Goal: Task Accomplishment & Management: Manage account settings

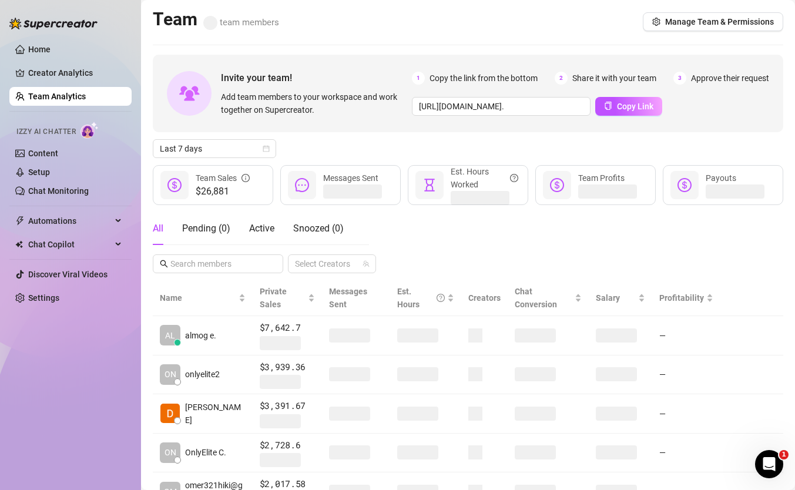
click at [215, 159] on div "Invite your team! Add team members to your workspace and work together on Super…" at bounding box center [468, 398] width 631 height 686
click at [219, 150] on span "Last 7 days" at bounding box center [214, 149] width 109 height 18
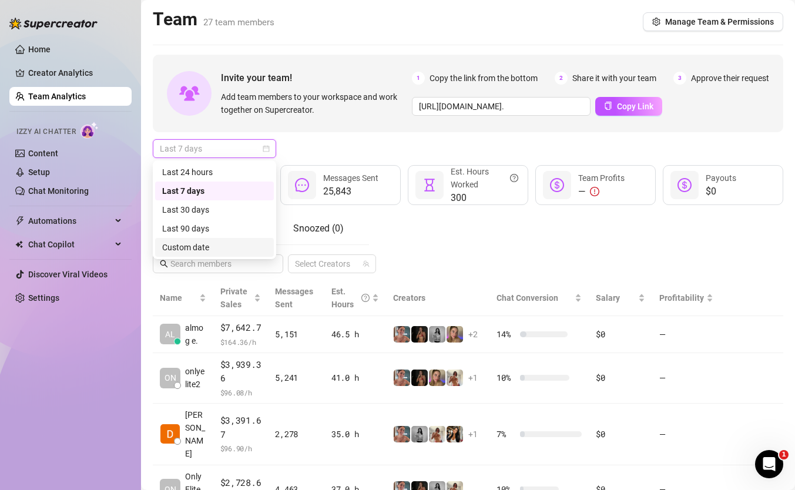
click at [240, 240] on div "Custom date" at bounding box center [214, 247] width 119 height 19
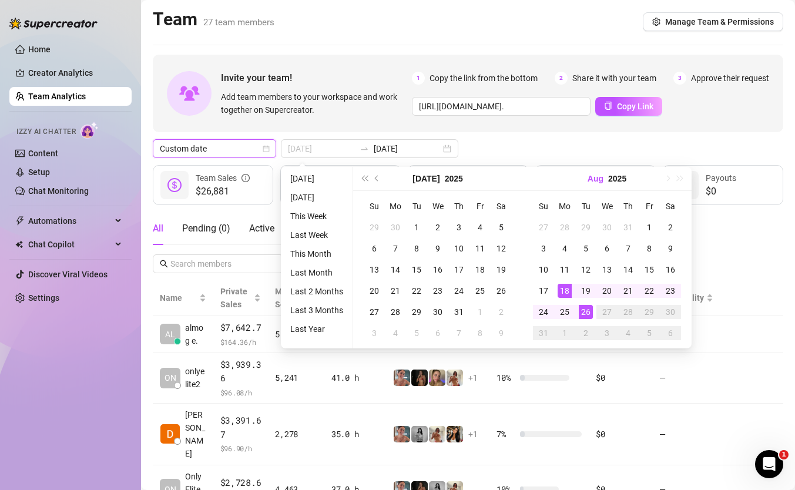
type input "[DATE]"
click at [731, 9] on div "Team 27 team members Manage Team & Permissions" at bounding box center [468, 21] width 631 height 27
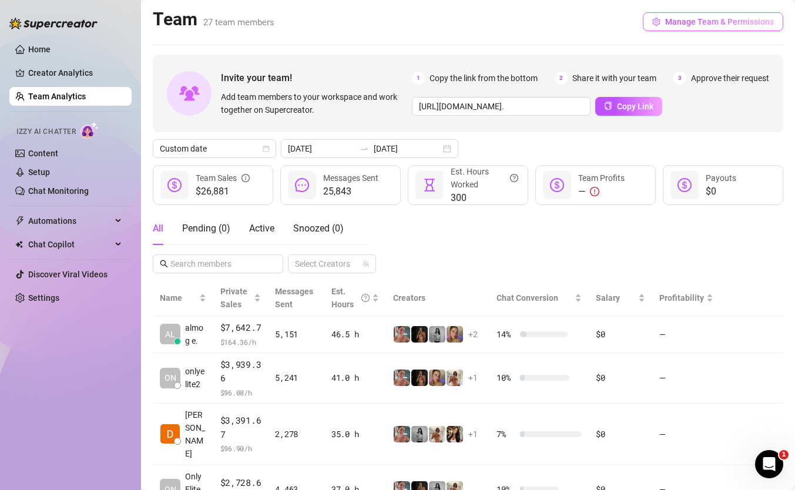
click at [723, 22] on span "Manage Team & Permissions" at bounding box center [719, 21] width 109 height 9
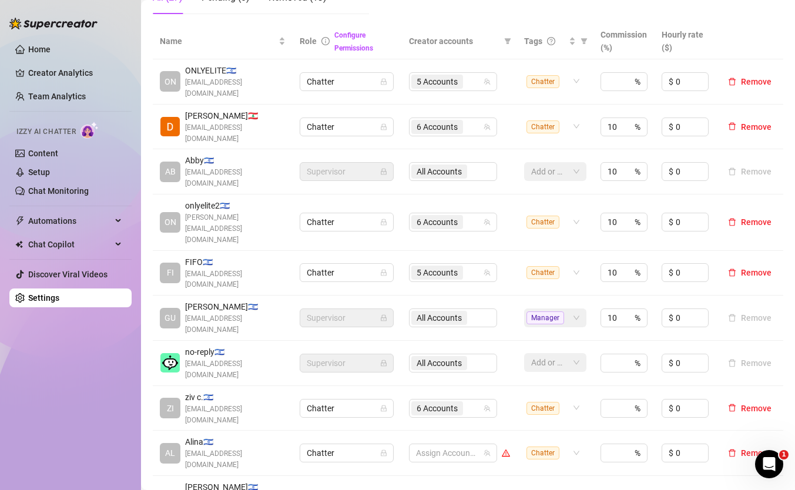
scroll to position [211, 0]
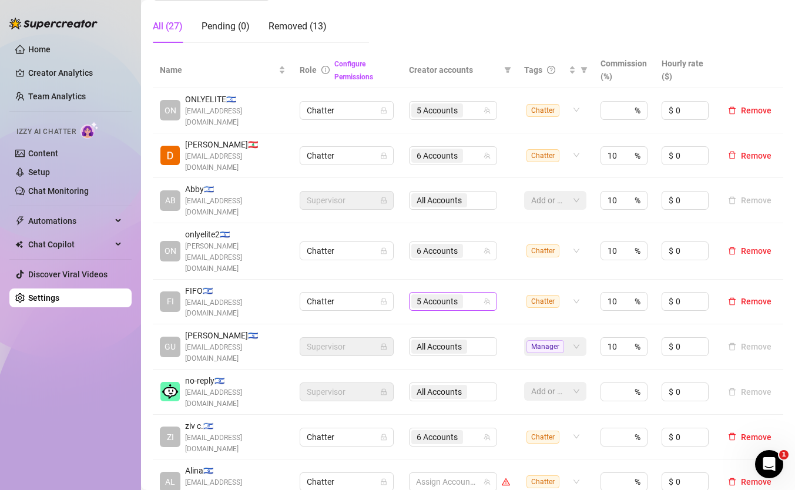
click at [452, 295] on span "5 Accounts" at bounding box center [437, 301] width 41 height 13
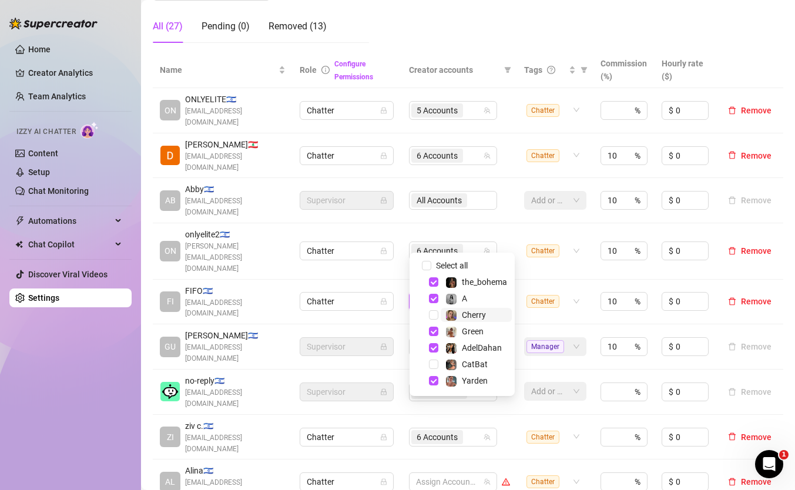
click at [465, 310] on div "Cherry" at bounding box center [474, 315] width 24 height 14
click at [594, 456] on div "Name Role Configure Permissions Creator accounts Tags Commission (%) Hourly rat…" at bounding box center [468, 323] width 631 height 542
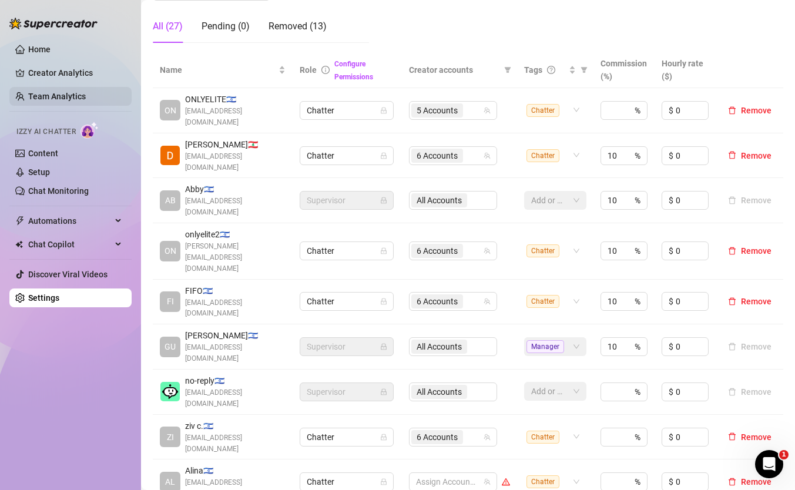
click at [66, 95] on link "Team Analytics" at bounding box center [57, 96] width 58 height 9
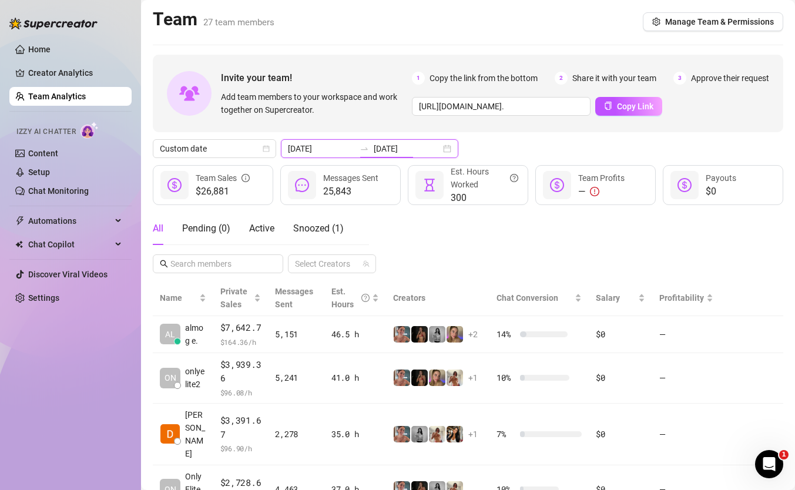
click at [379, 149] on input "[DATE]" at bounding box center [407, 148] width 67 height 13
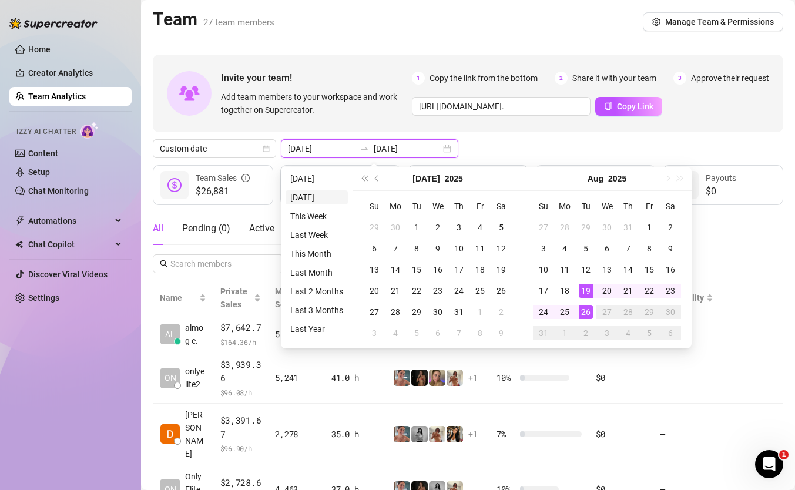
type input "[DATE]"
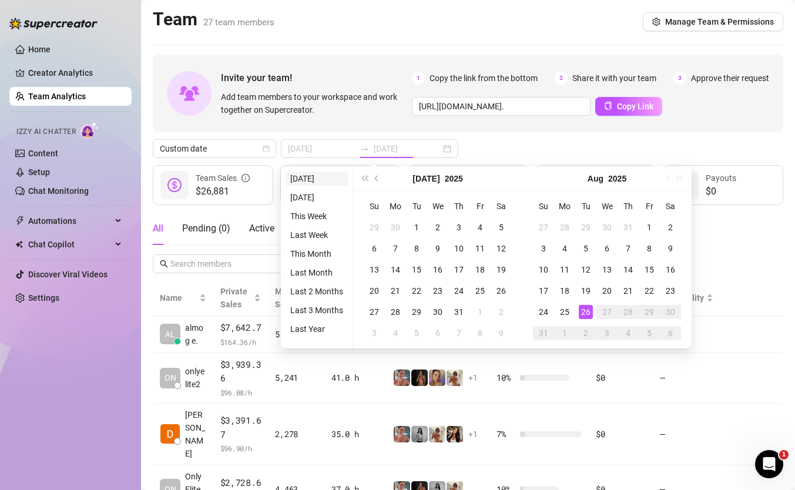
click at [299, 172] on li "[DATE]" at bounding box center [317, 179] width 62 height 14
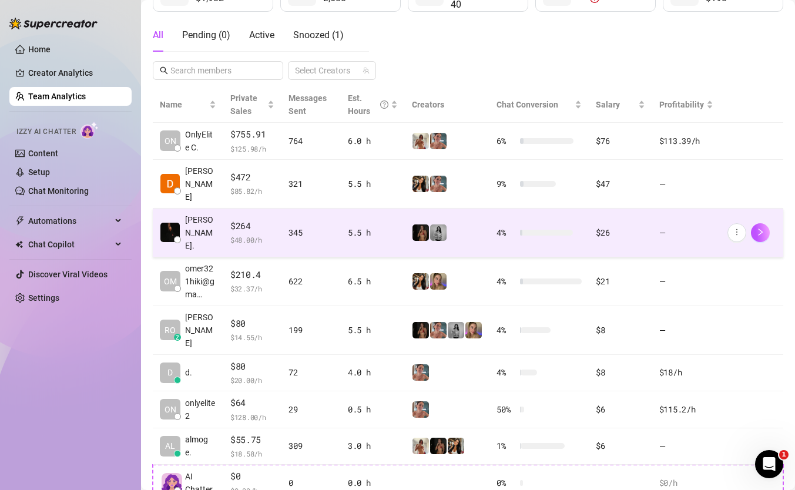
scroll to position [202, 0]
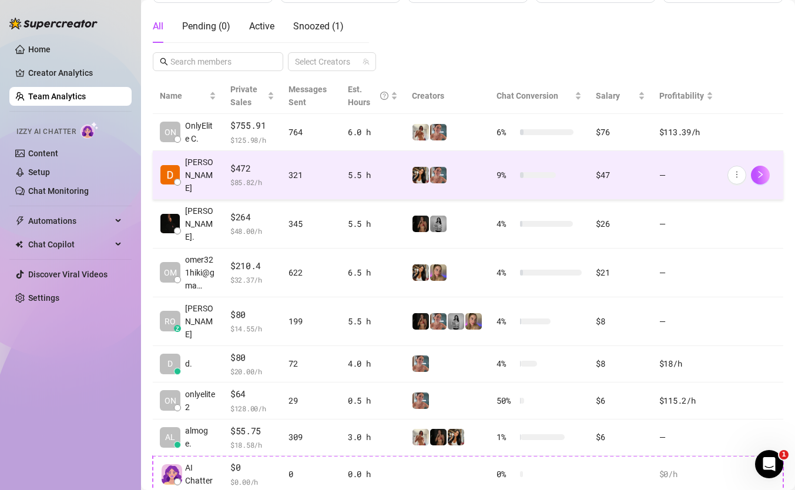
click at [278, 176] on td "$472 $ 85.82 /h" at bounding box center [252, 175] width 59 height 49
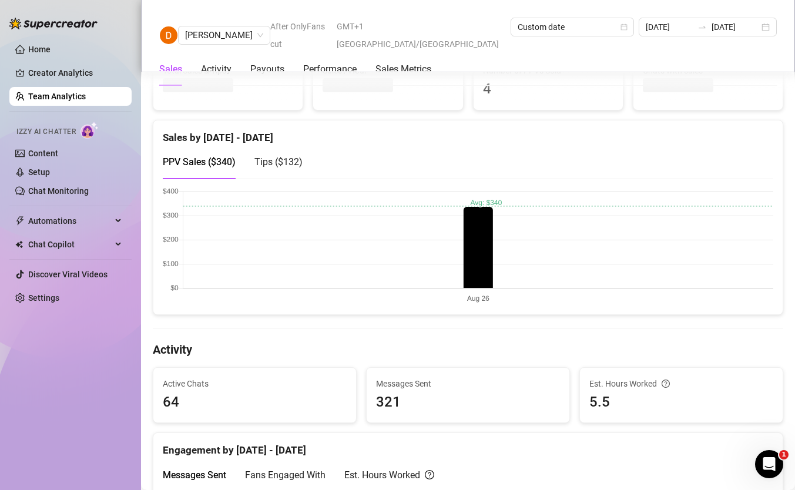
scroll to position [166, 0]
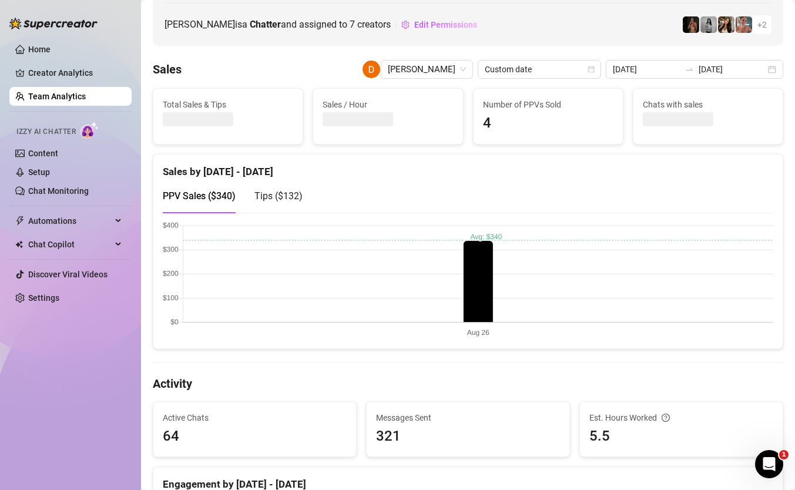
click at [288, 199] on span "Tips ( $132 )" at bounding box center [279, 195] width 48 height 11
click at [218, 196] on span "PPV Sales ( $340 )" at bounding box center [199, 195] width 73 height 11
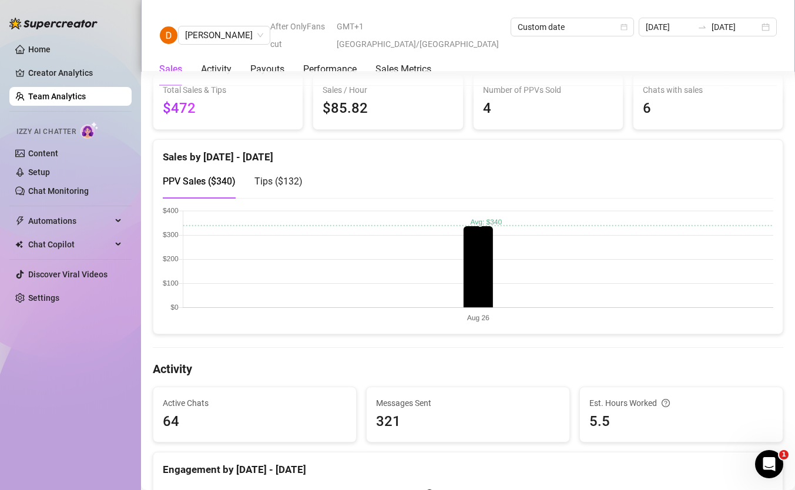
scroll to position [0, 0]
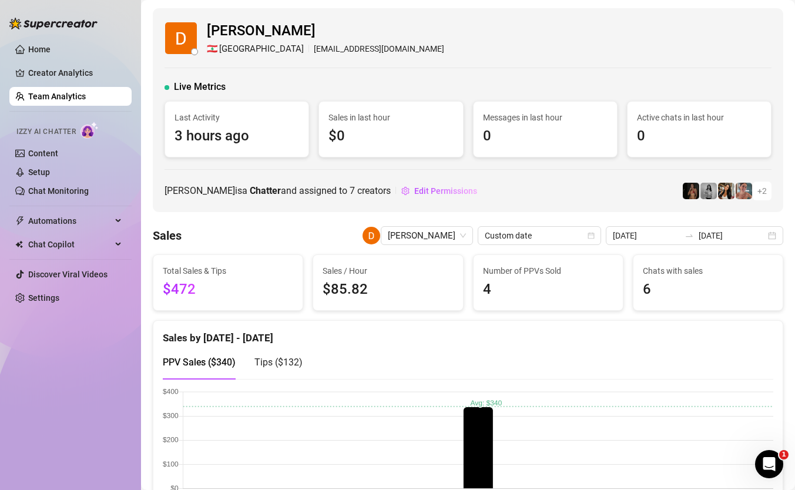
click at [81, 94] on link "Team Analytics" at bounding box center [57, 96] width 58 height 9
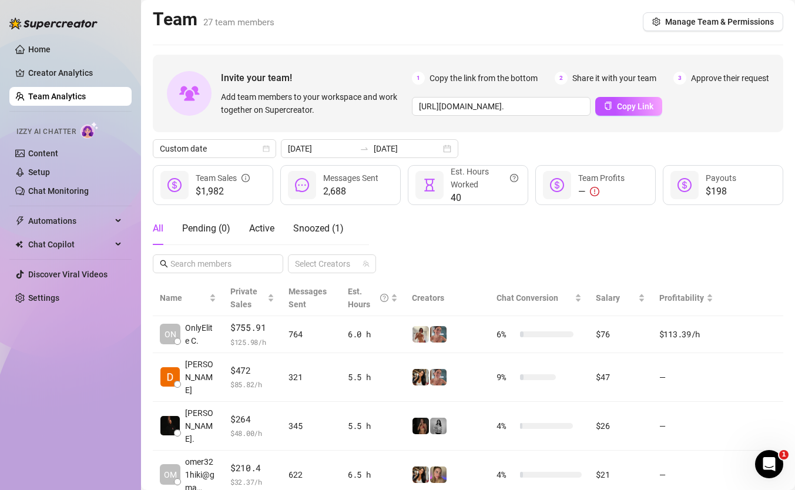
click at [83, 95] on link "Team Analytics" at bounding box center [57, 96] width 58 height 9
click at [51, 48] on link "Home" at bounding box center [39, 49] width 22 height 9
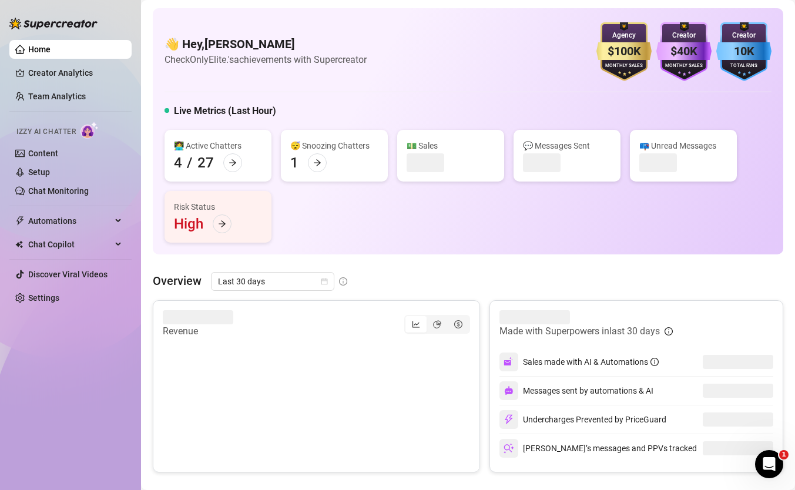
click at [280, 245] on div "👋 Hey, [PERSON_NAME] Check OnlyElite.'s achievements with Supercreator $100K Ag…" at bounding box center [468, 131] width 631 height 246
click at [267, 277] on span "Last 30 days" at bounding box center [272, 282] width 109 height 18
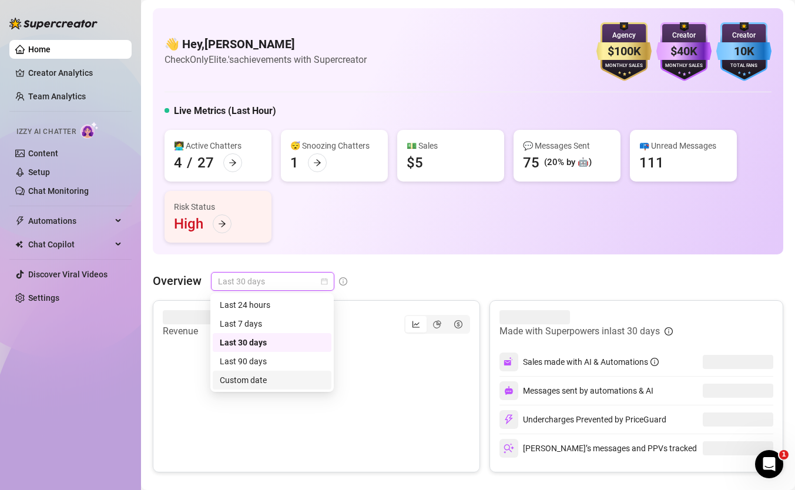
click at [269, 378] on div "Custom date" at bounding box center [272, 380] width 105 height 13
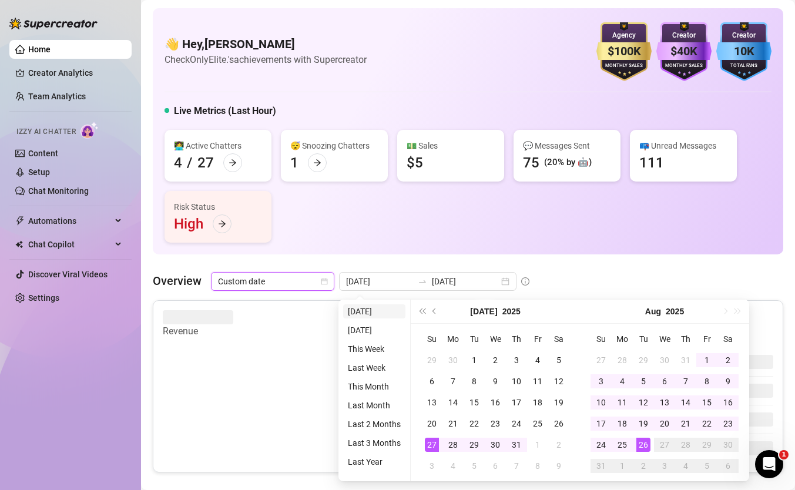
type input "[DATE]"
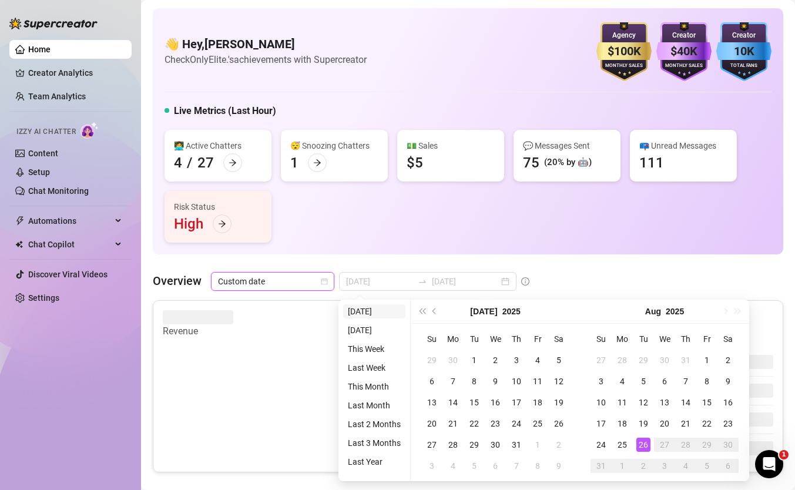
click at [367, 309] on li "[DATE]" at bounding box center [374, 311] width 62 height 14
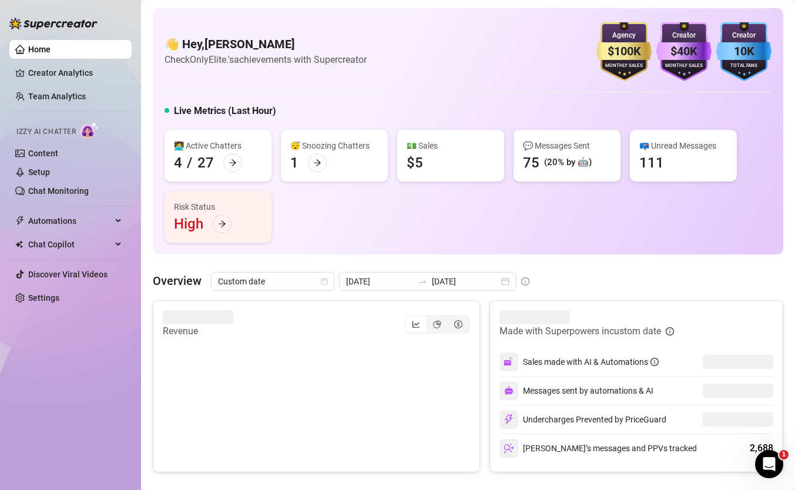
click at [467, 227] on div "👩‍💻 Active Chatters 4 / 27 😴 Snoozing Chatters 1 💵 Sales $5 💬 Messages Sent 75 …" at bounding box center [468, 186] width 607 height 113
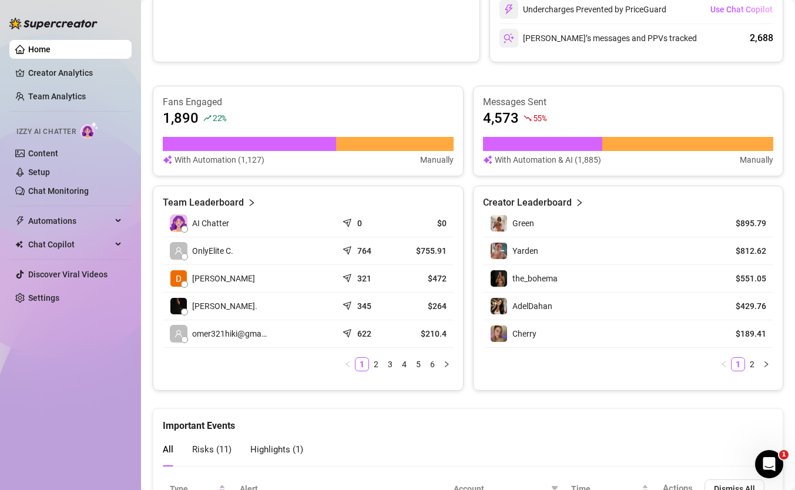
scroll to position [417, 0]
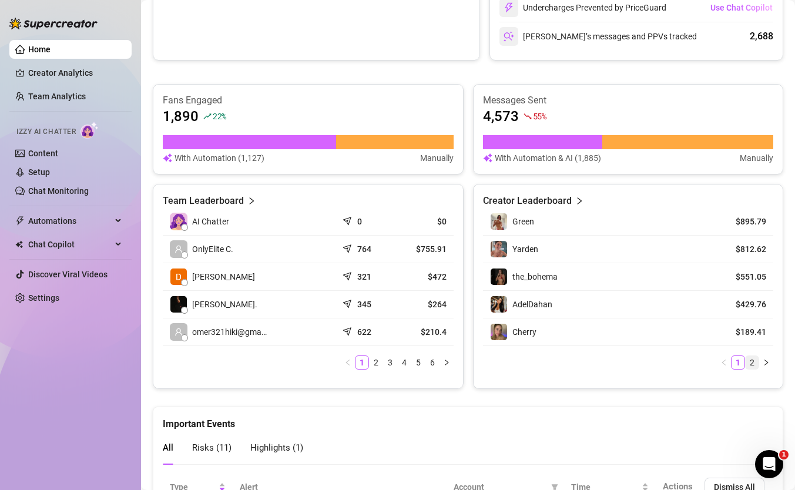
click at [750, 359] on link "2" at bounding box center [752, 362] width 13 height 13
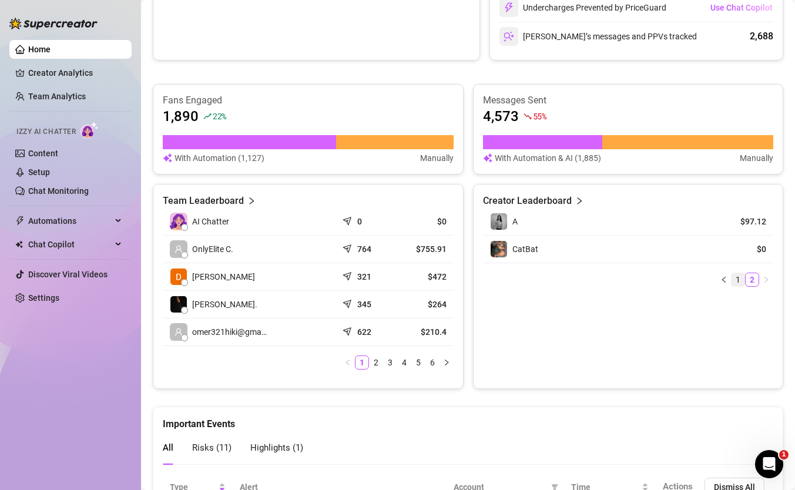
click at [739, 276] on link "1" at bounding box center [738, 279] width 13 height 13
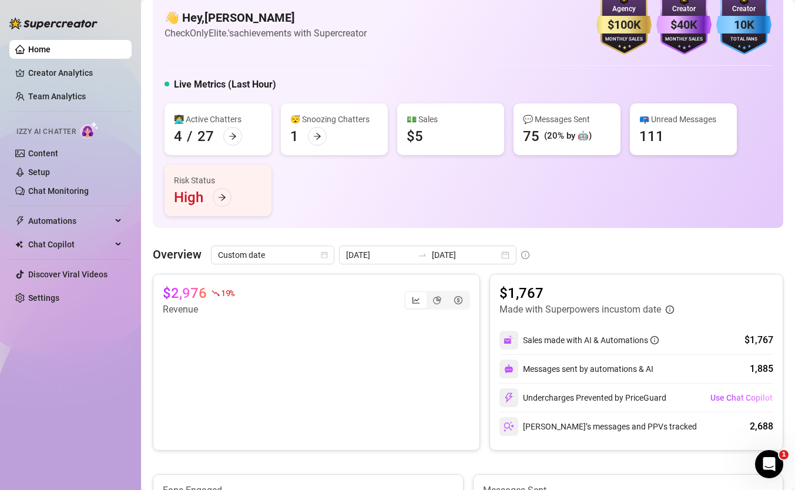
scroll to position [53, 0]
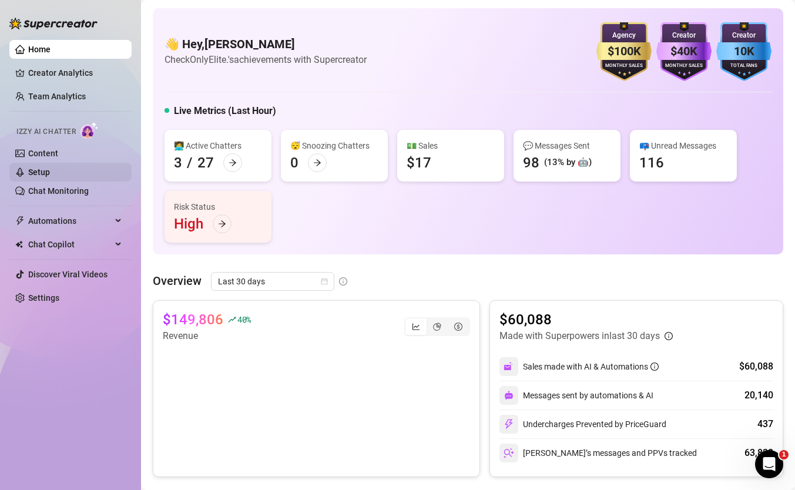
click at [50, 168] on link "Setup" at bounding box center [39, 172] width 22 height 9
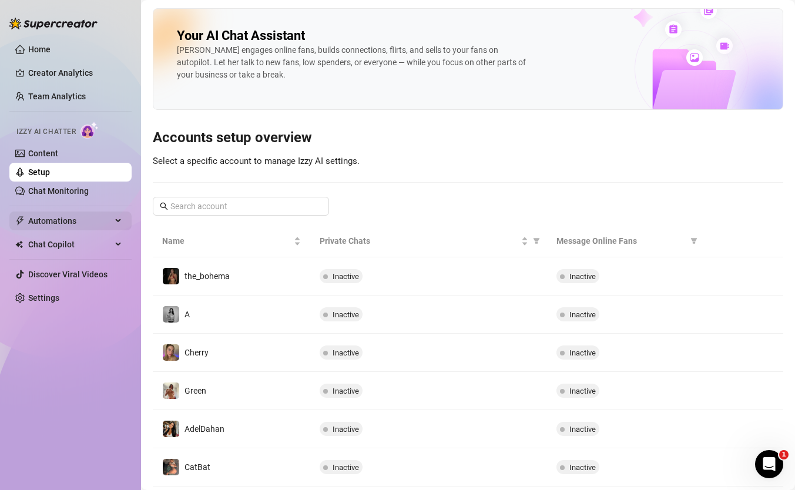
click at [81, 221] on span "Automations" at bounding box center [69, 221] width 83 height 19
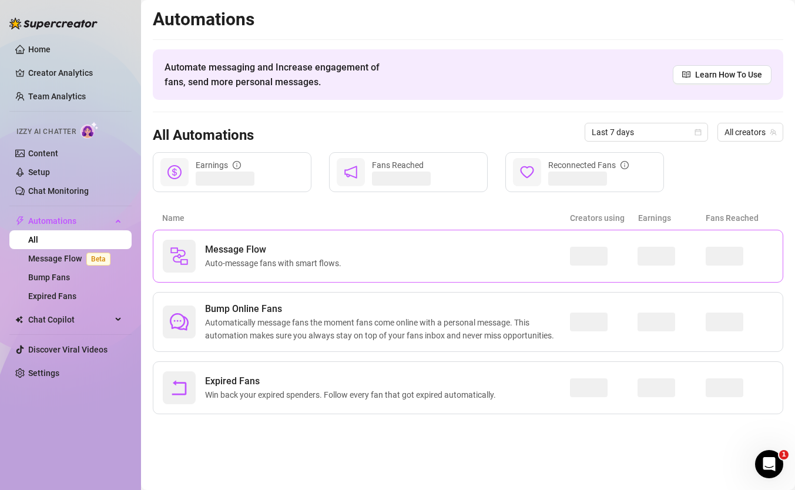
click at [281, 263] on span "Auto-message fans with smart flows." at bounding box center [275, 263] width 141 height 13
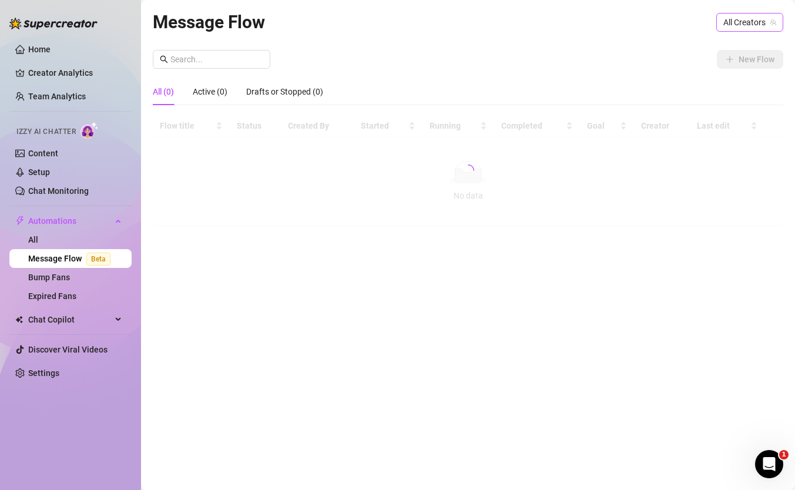
click at [739, 26] on span "All Creators" at bounding box center [750, 23] width 53 height 18
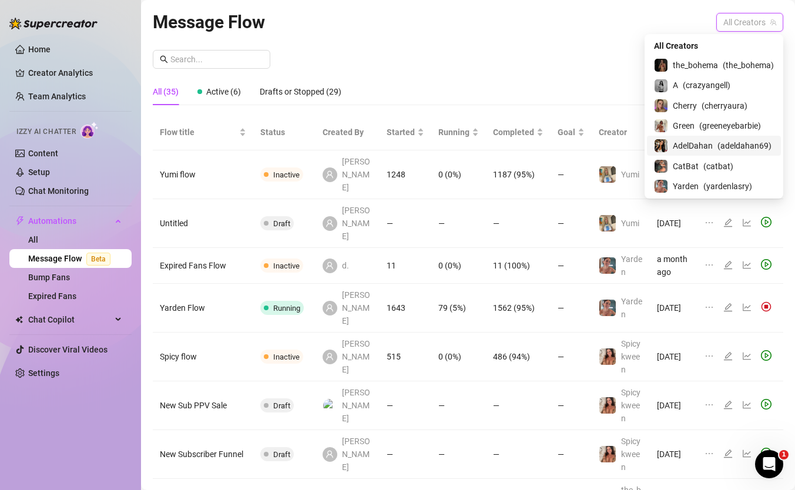
click at [691, 139] on span "AdelDahan" at bounding box center [693, 145] width 40 height 13
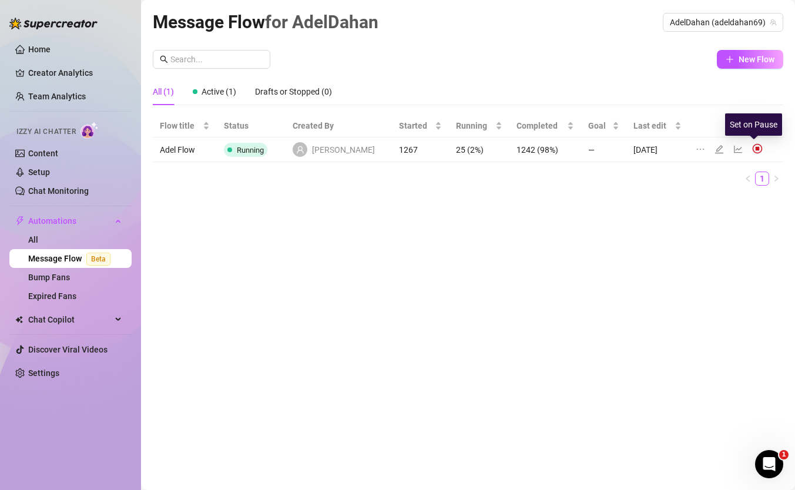
click at [752, 152] on img at bounding box center [757, 148] width 11 height 11
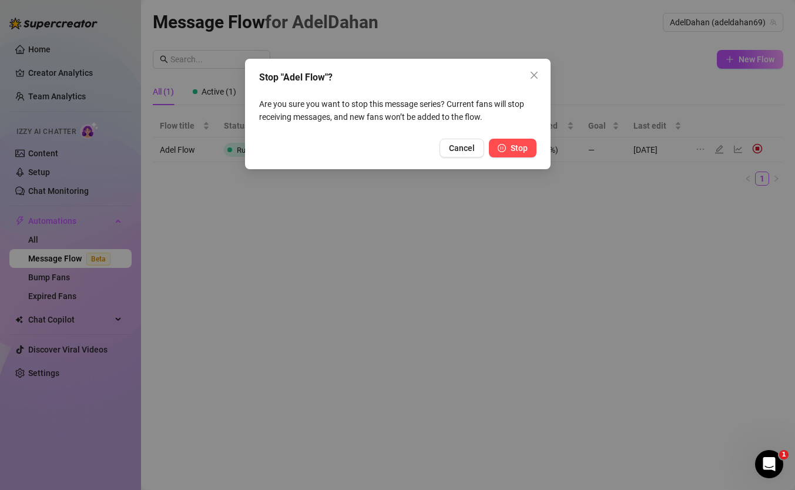
click at [507, 153] on button "Stop" at bounding box center [513, 148] width 48 height 19
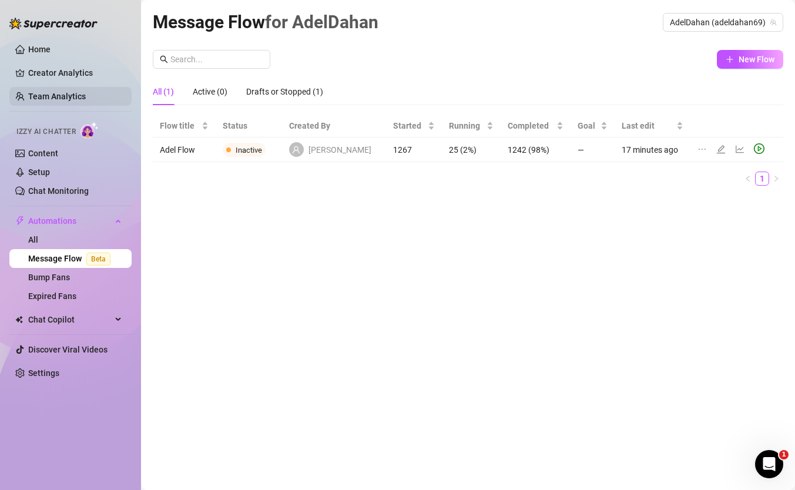
click at [69, 92] on link "Team Analytics" at bounding box center [57, 96] width 58 height 9
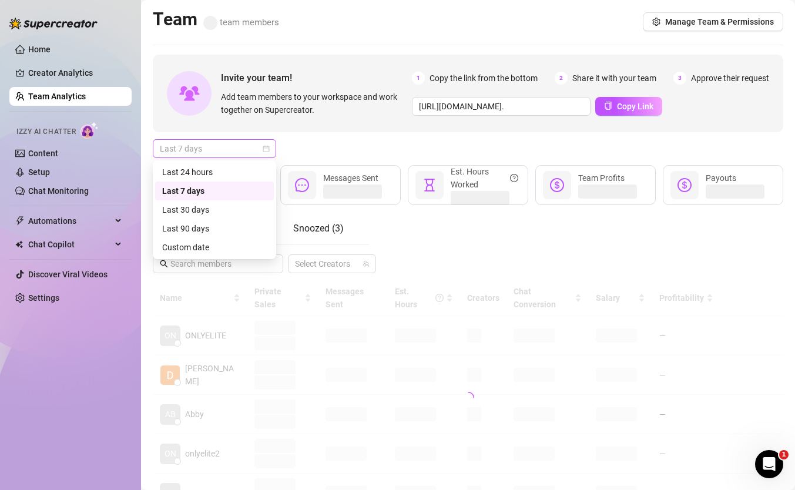
click at [210, 153] on span "Last 7 days" at bounding box center [214, 149] width 109 height 18
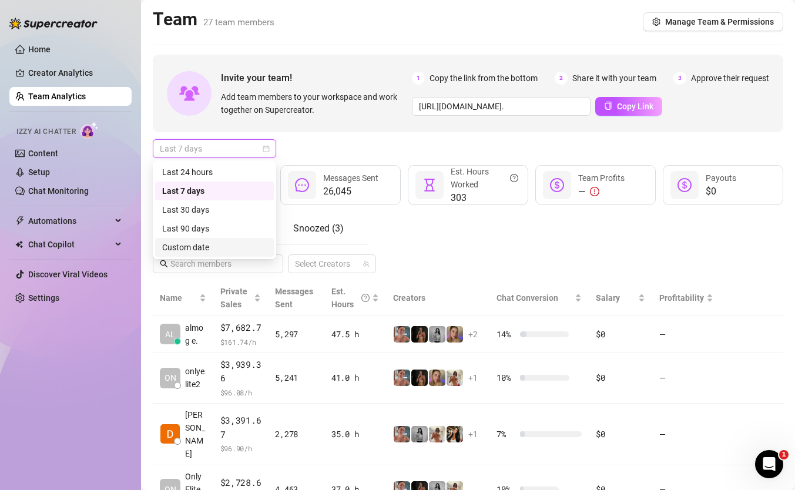
click at [211, 240] on div "Custom date" at bounding box center [214, 247] width 119 height 19
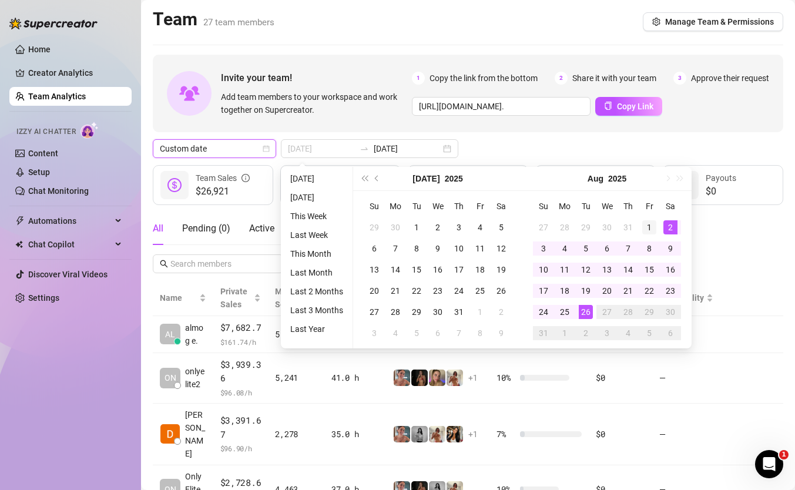
type input "[DATE]"
click at [647, 225] on div "1" at bounding box center [649, 227] width 14 height 14
type input "[DATE]"
click at [51, 45] on link "Home" at bounding box center [39, 49] width 22 height 9
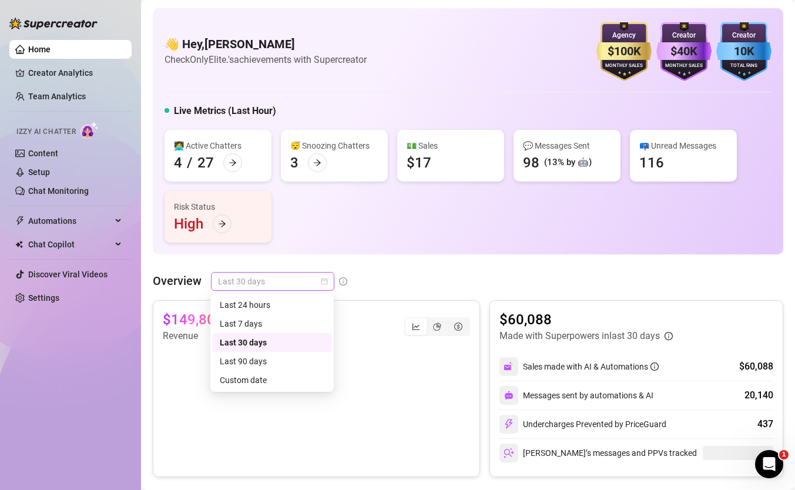
click at [266, 277] on span "Last 30 days" at bounding box center [272, 282] width 109 height 18
click at [270, 383] on div "Custom date" at bounding box center [272, 380] width 105 height 13
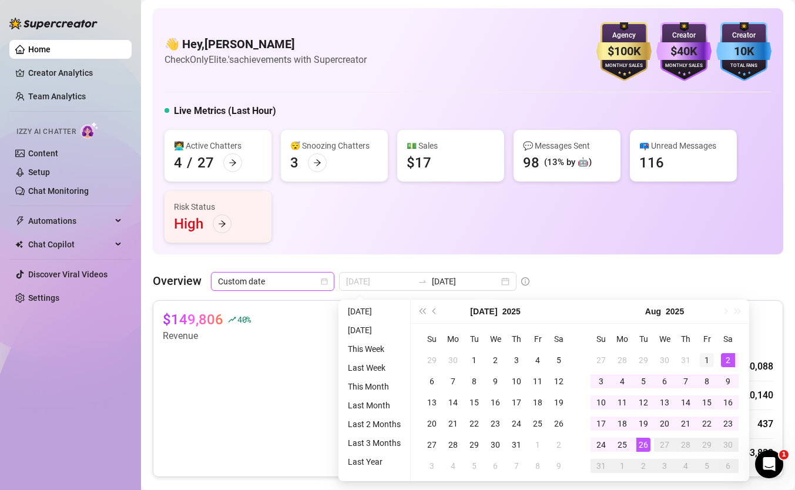
type input "[DATE]"
click at [711, 356] on div "1" at bounding box center [707, 360] width 14 height 14
type input "[DATE]"
click at [647, 441] on div "26" at bounding box center [644, 445] width 14 height 14
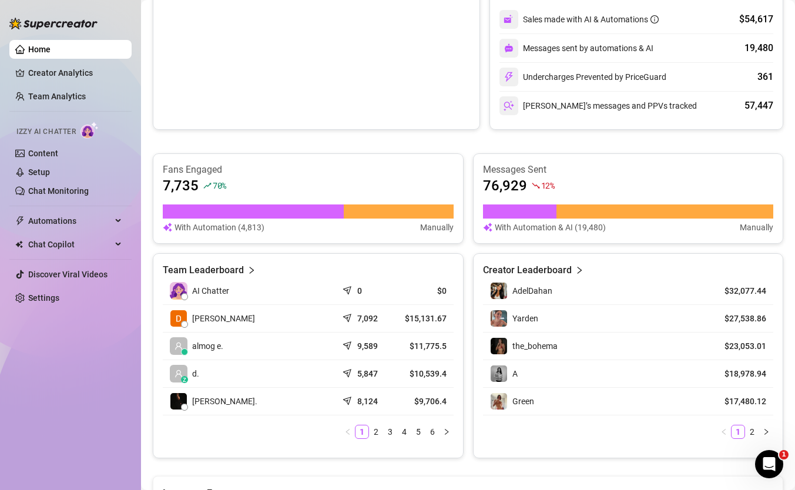
scroll to position [357, 0]
